Goal: Find contact information: Find contact information

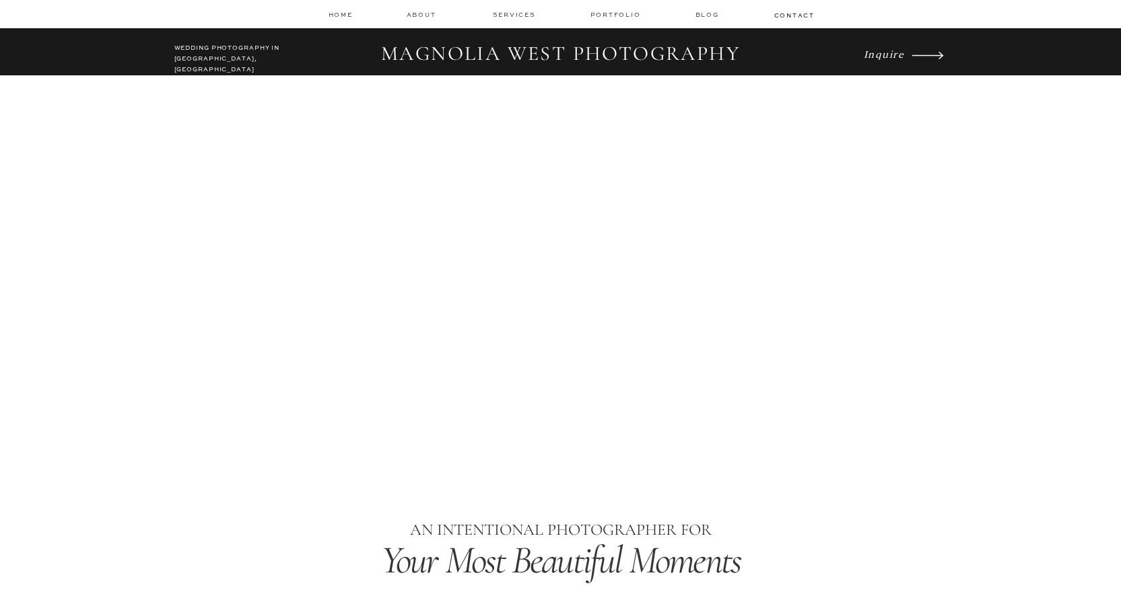
click at [907, 48] on icon at bounding box center [927, 55] width 59 height 41
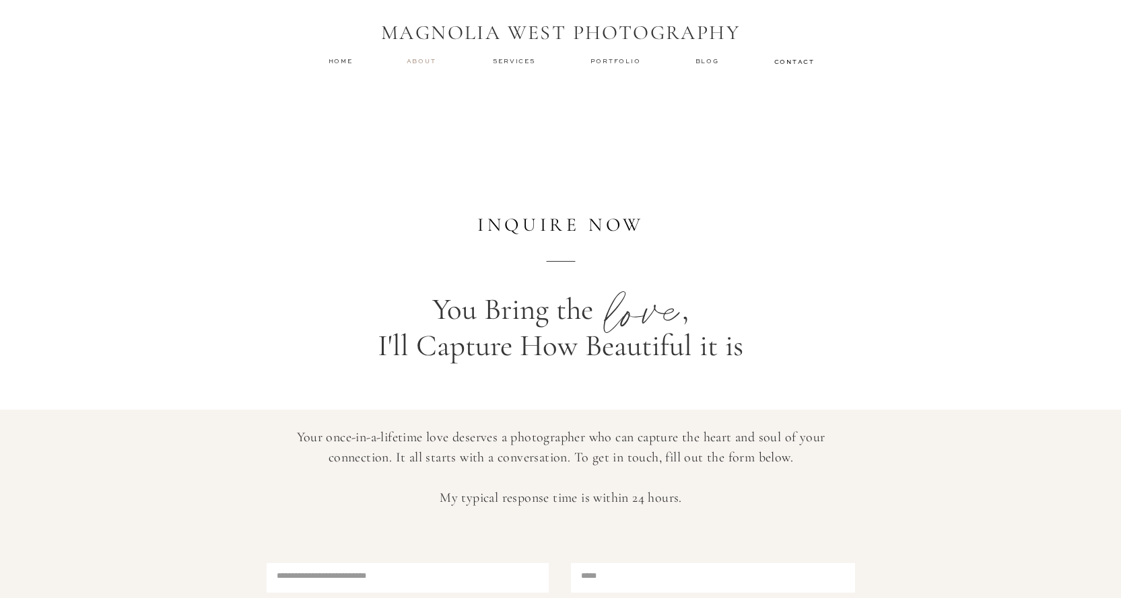
click at [431, 62] on nav "about" at bounding box center [424, 61] width 34 height 9
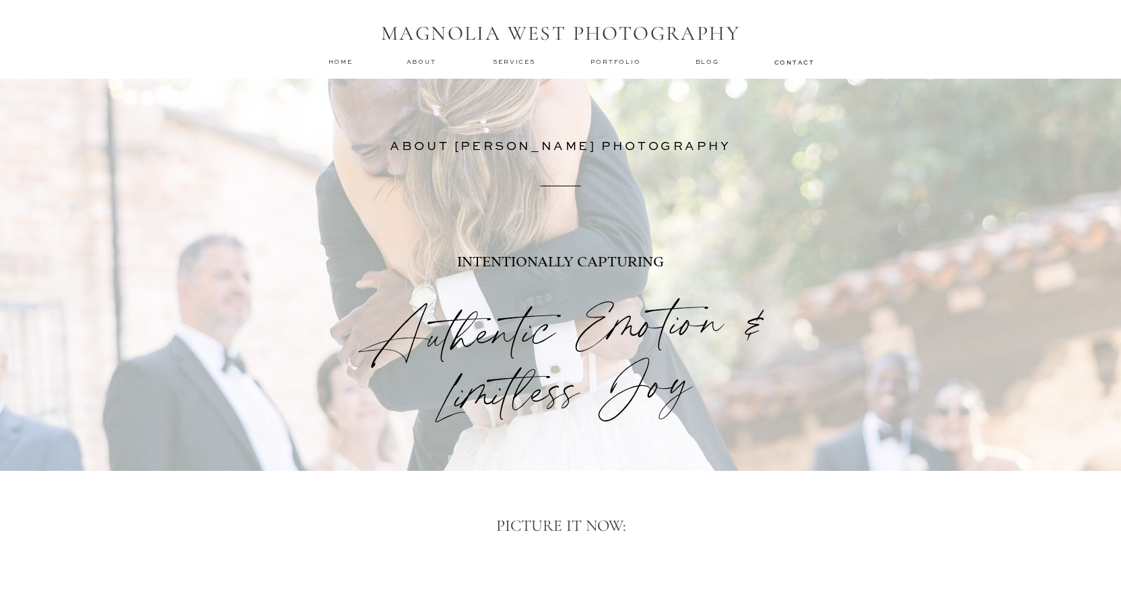
click at [431, 62] on nav "about" at bounding box center [424, 61] width 34 height 9
click at [431, 59] on nav "about" at bounding box center [424, 61] width 34 height 9
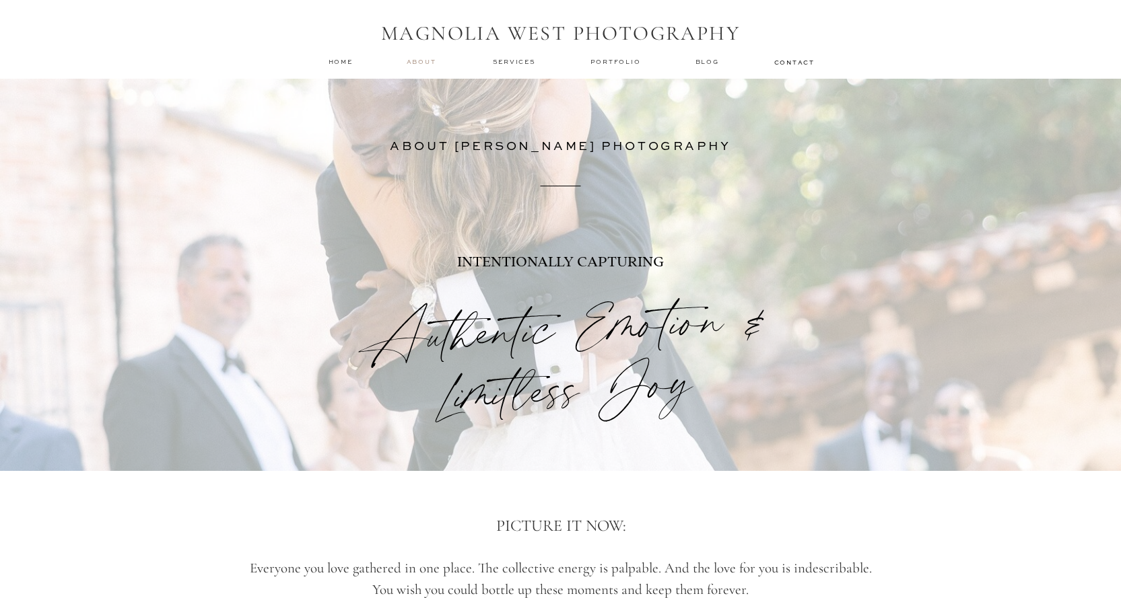
click at [417, 64] on nav "about" at bounding box center [424, 61] width 34 height 9
click at [430, 58] on nav "about" at bounding box center [424, 61] width 34 height 9
click at [808, 61] on nav "contact" at bounding box center [793, 62] width 39 height 8
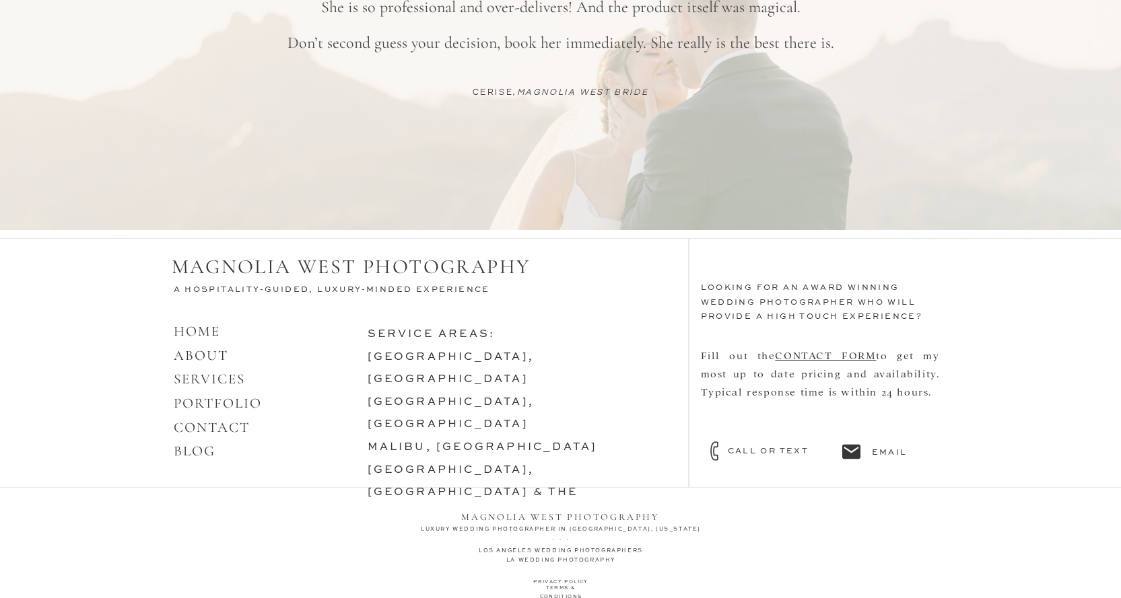
scroll to position [1169, 0]
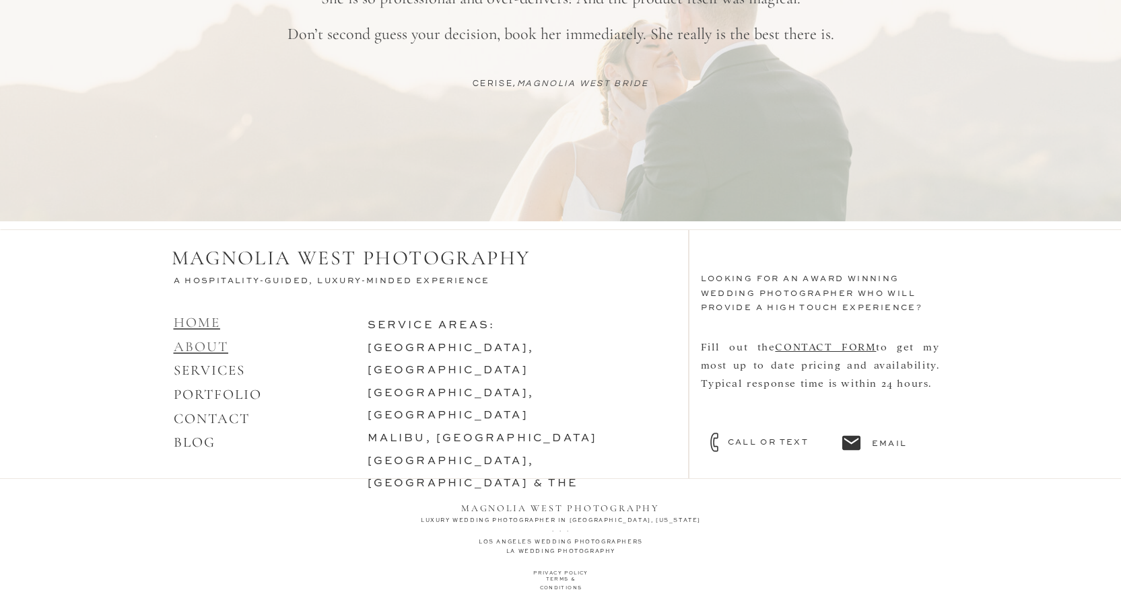
click at [195, 339] on link "HOME ABOUT" at bounding box center [201, 334] width 55 height 41
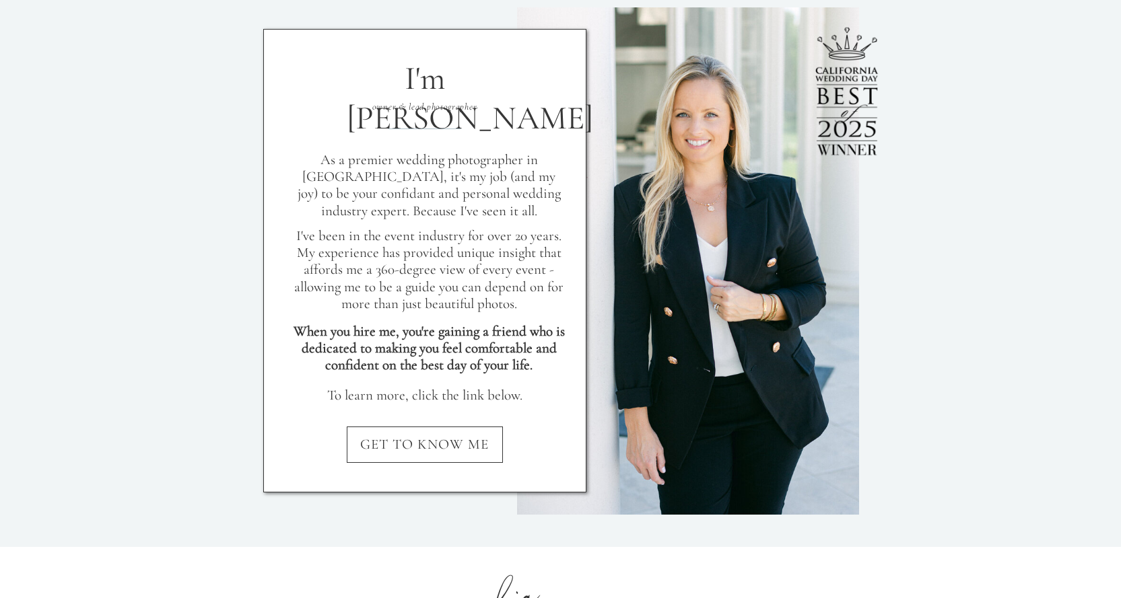
scroll to position [1258, 0]
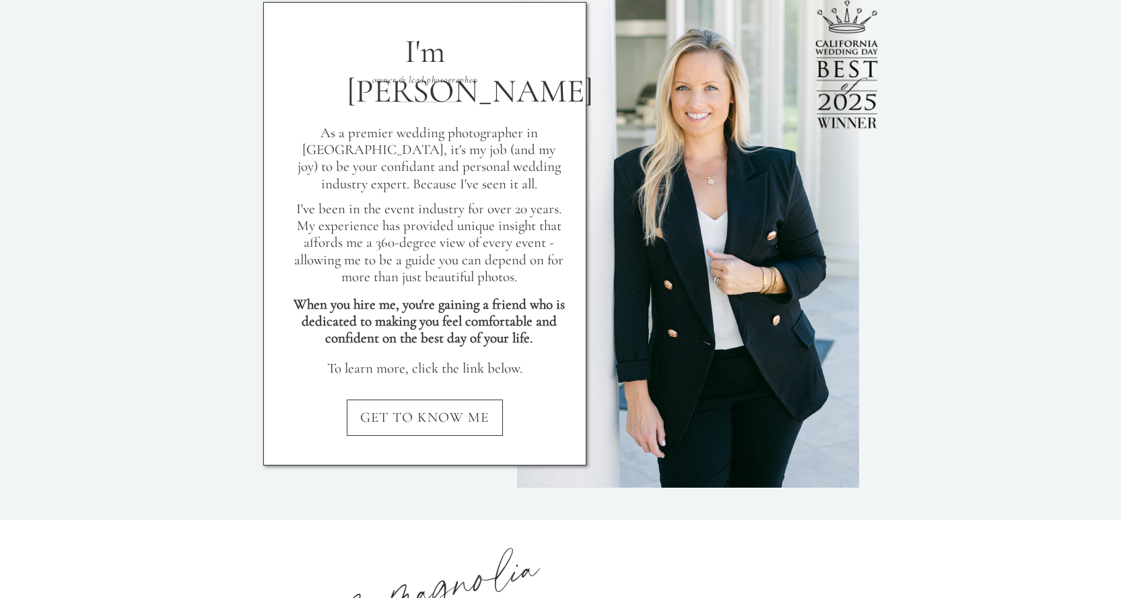
click at [427, 415] on nav "GET TO KNOW ME" at bounding box center [424, 422] width 323 height 26
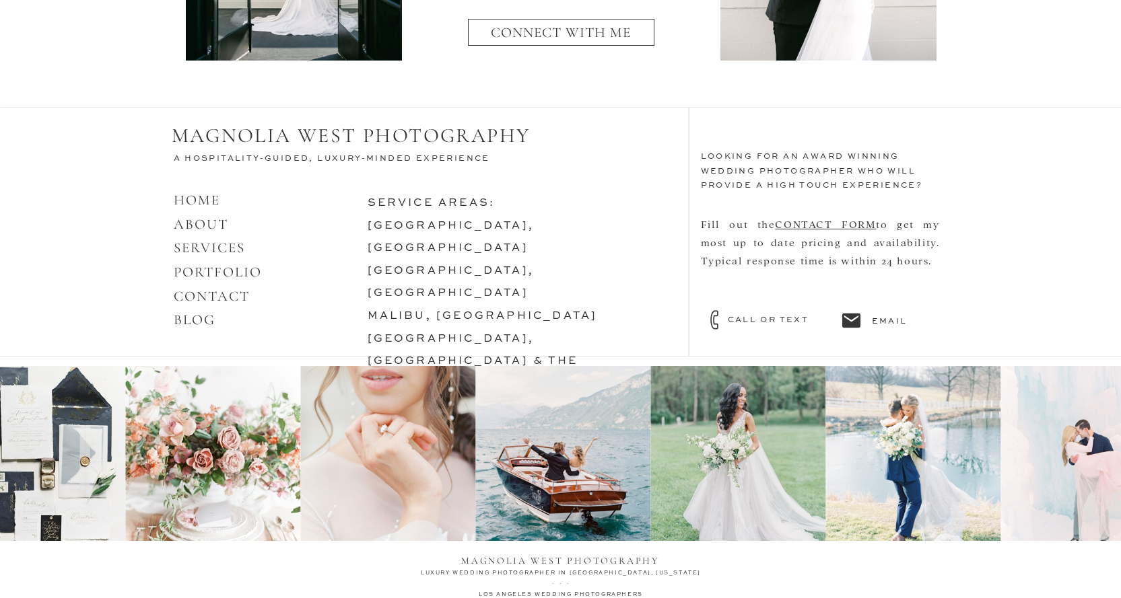
scroll to position [5677, 0]
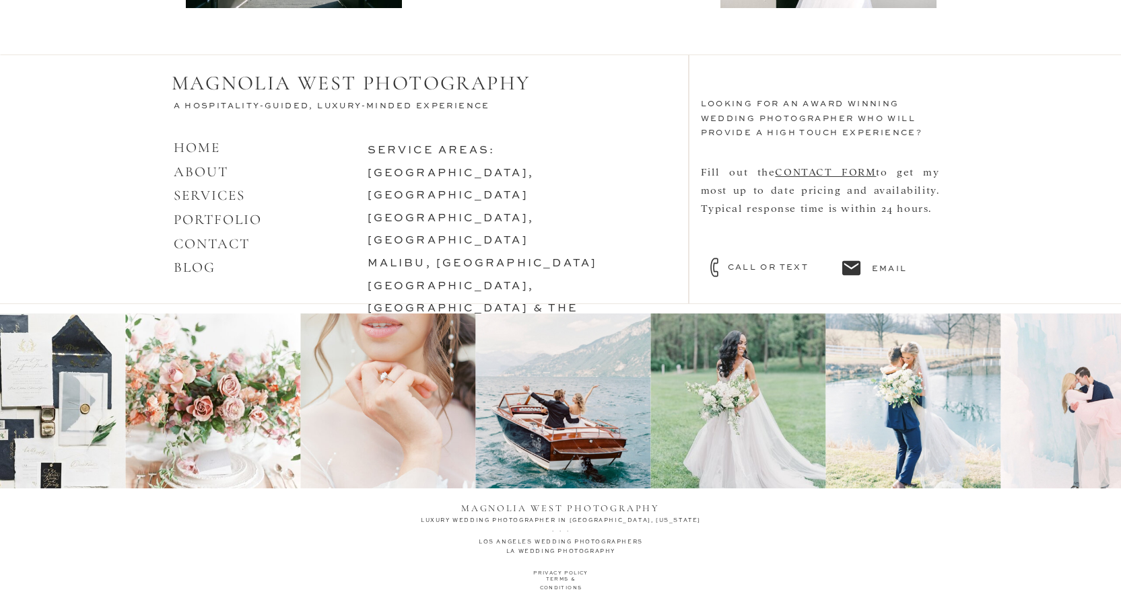
click at [761, 270] on h3 "call or text" at bounding box center [781, 267] width 106 height 12
click at [211, 250] on link "CONTACT" at bounding box center [212, 244] width 77 height 17
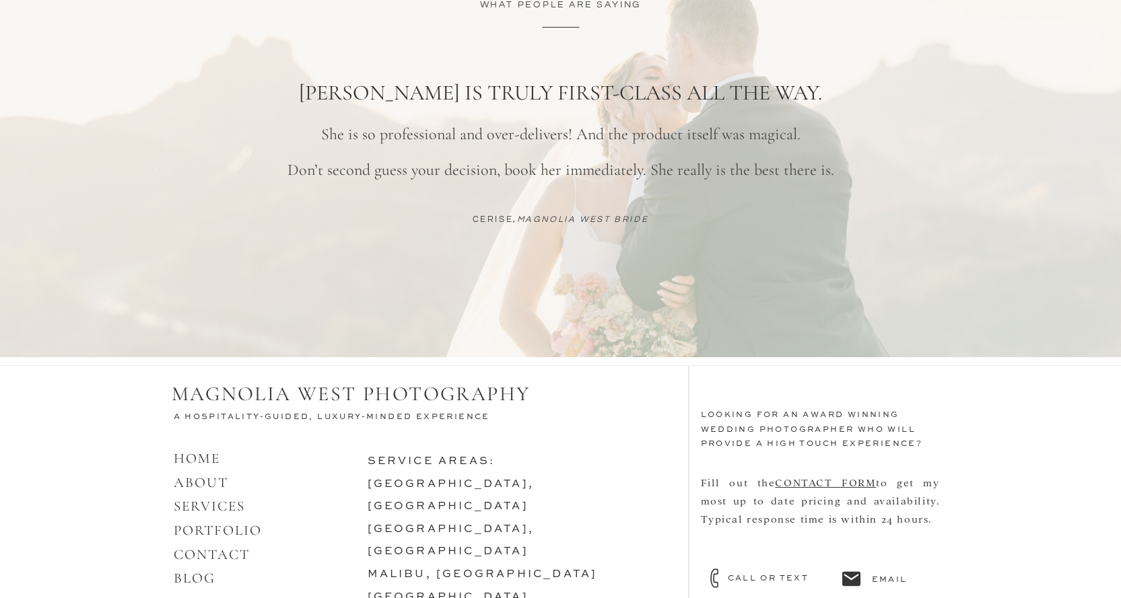
scroll to position [1042, 0]
